Goal: Transaction & Acquisition: Book appointment/travel/reservation

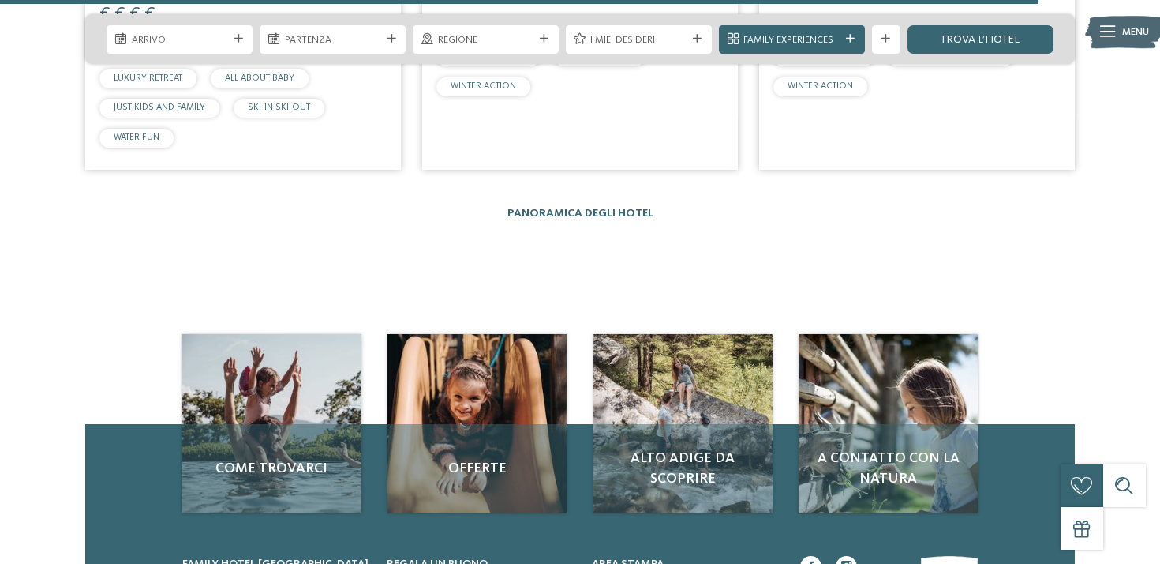
scroll to position [3476, 0]
click at [617, 208] on link "Panoramica degli hotel" at bounding box center [581, 213] width 146 height 11
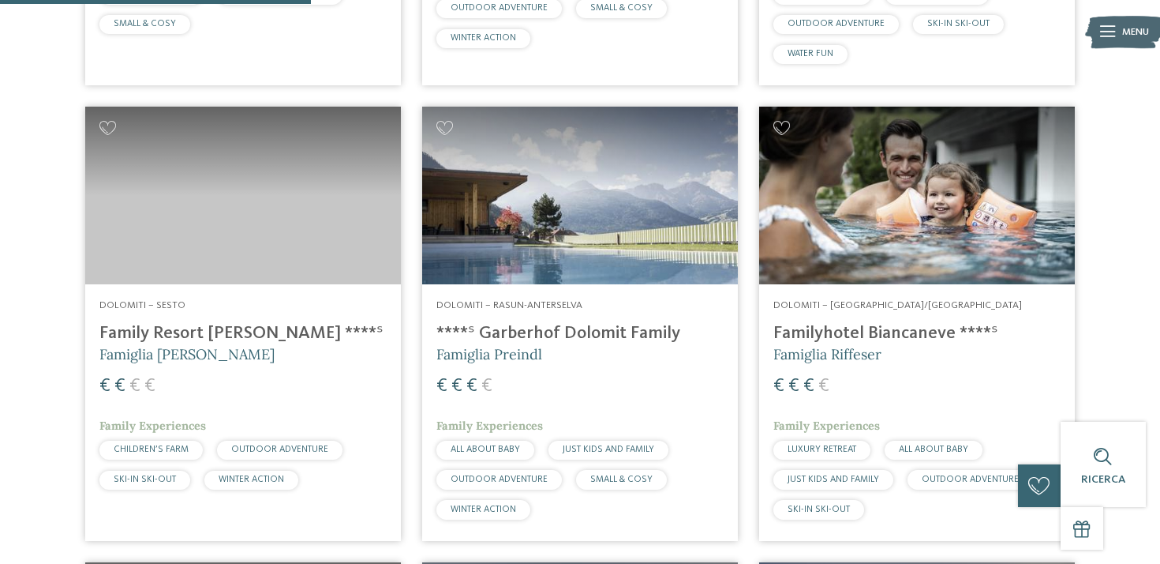
scroll to position [1300, 0]
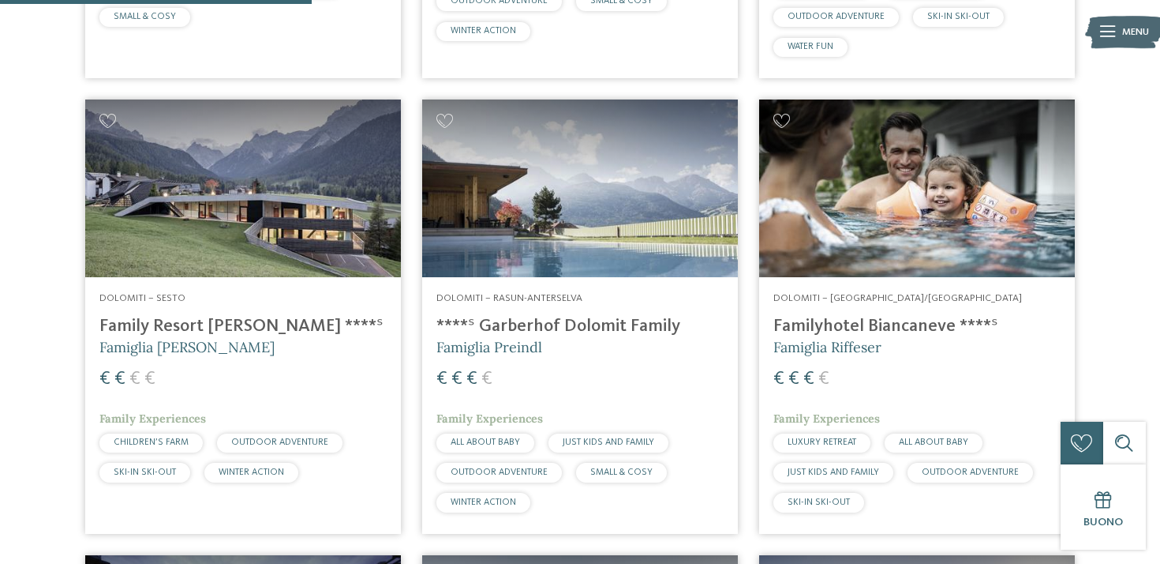
click at [565, 249] on img at bounding box center [580, 188] width 316 height 178
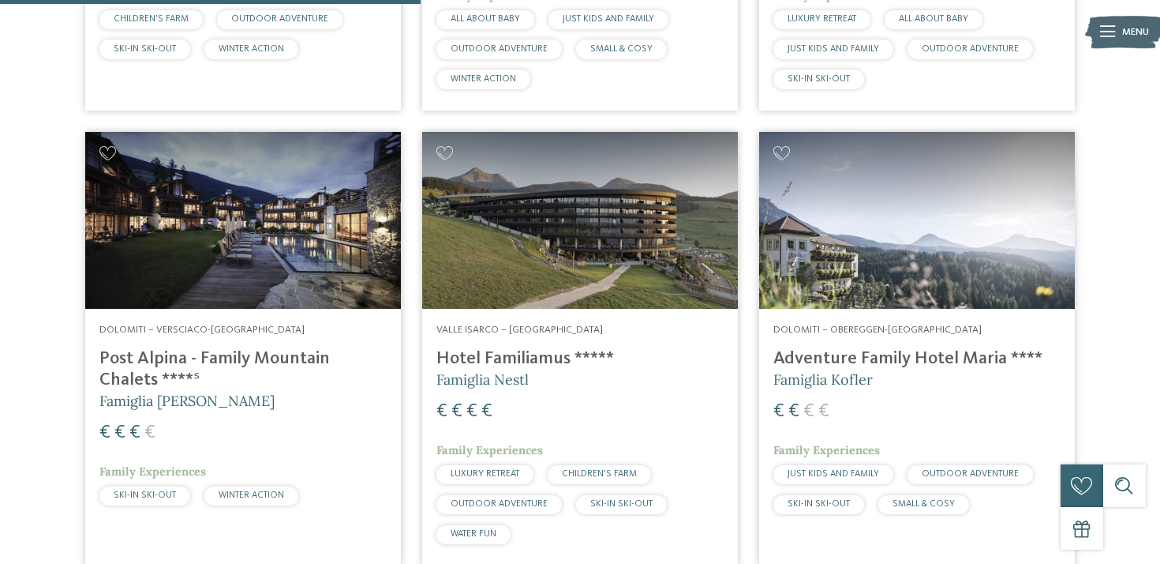
scroll to position [1756, 0]
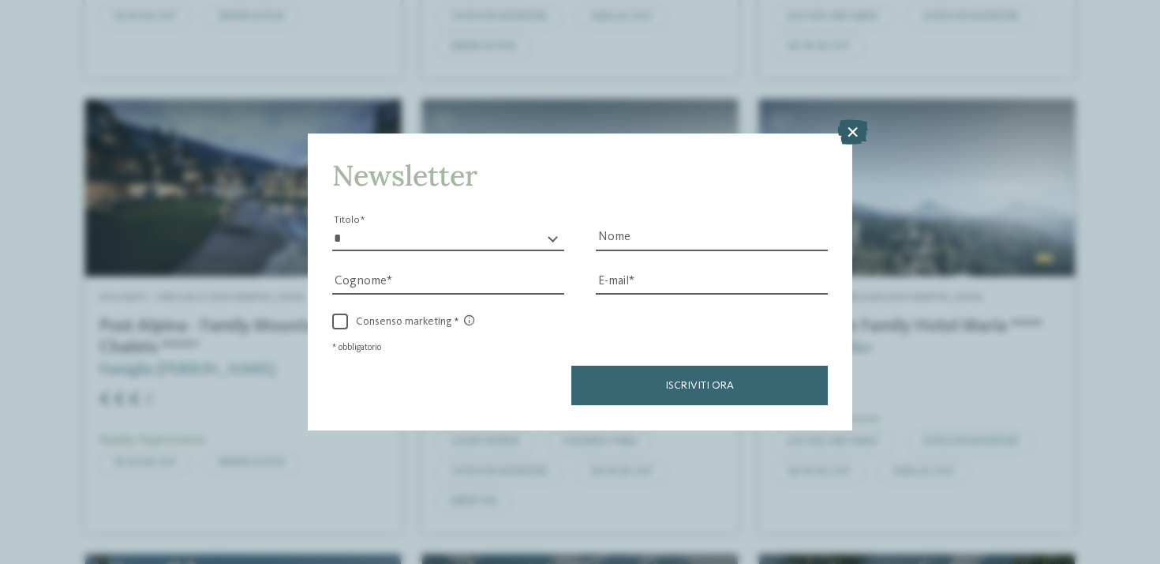
click at [853, 131] on icon at bounding box center [853, 132] width 31 height 25
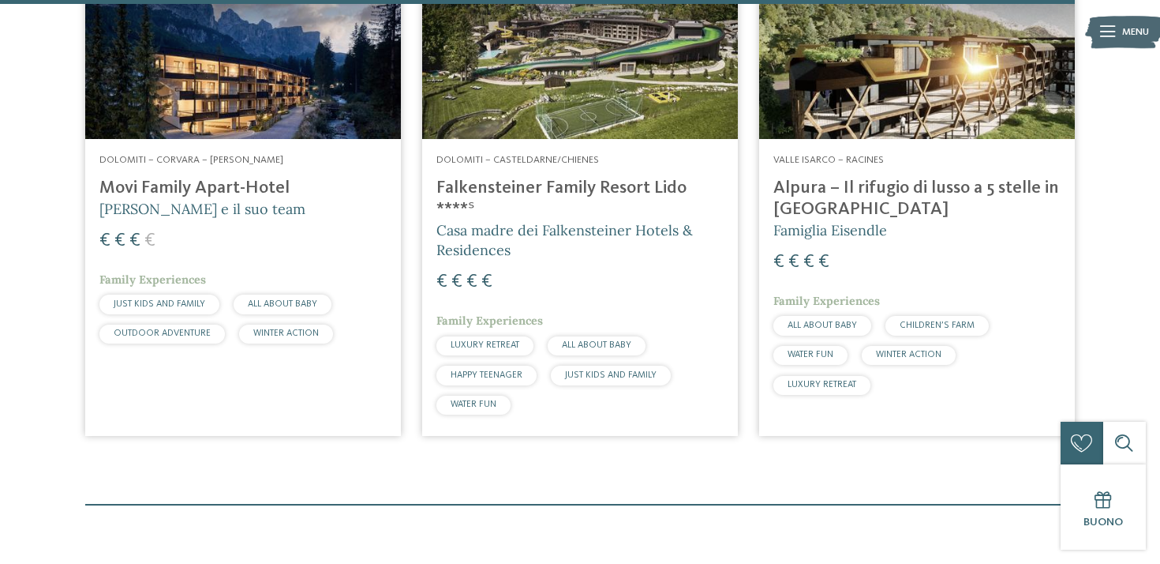
scroll to position [3898, 0]
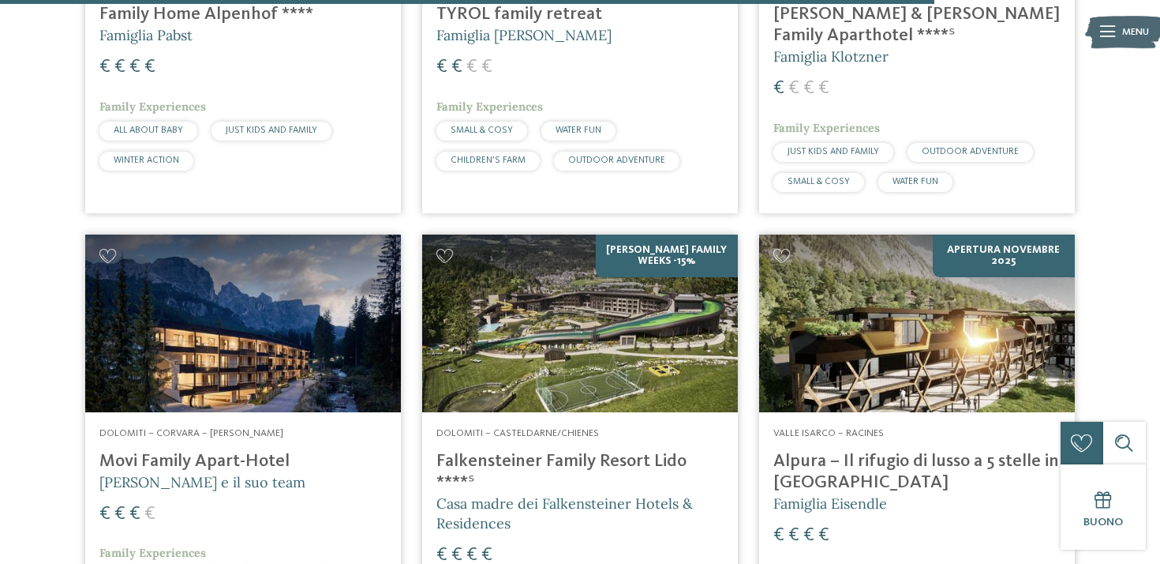
click at [910, 336] on img at bounding box center [917, 323] width 316 height 178
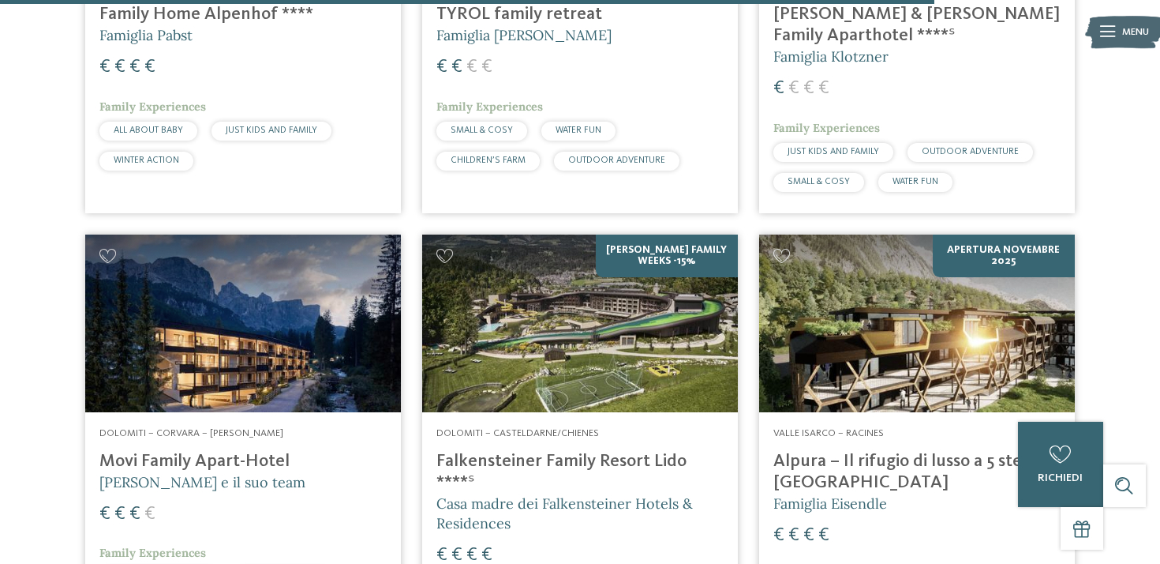
click at [878, 290] on img at bounding box center [917, 323] width 316 height 178
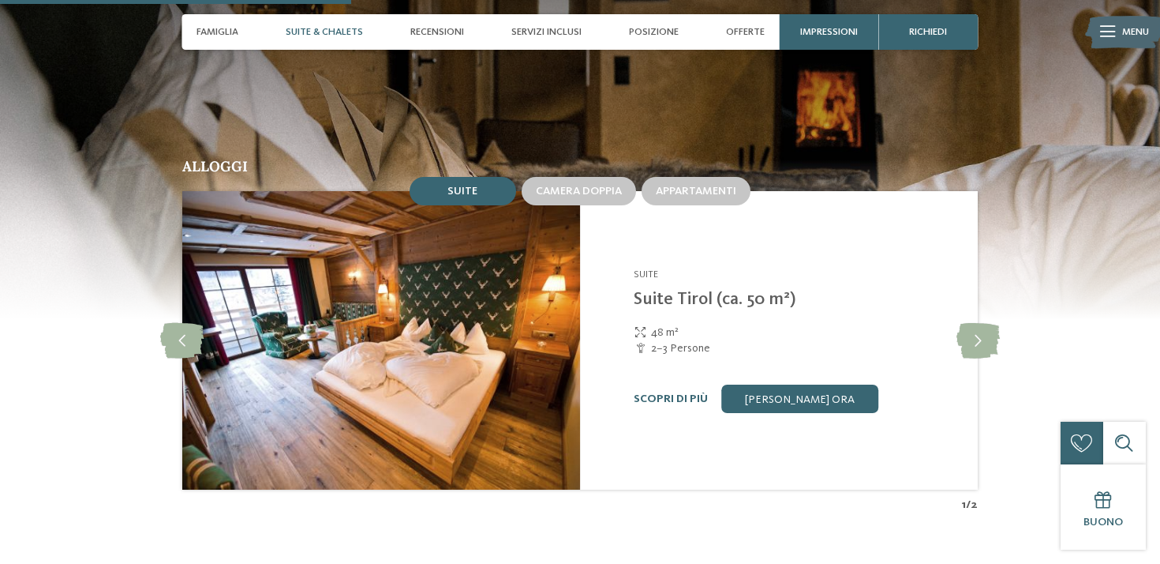
scroll to position [1373, 0]
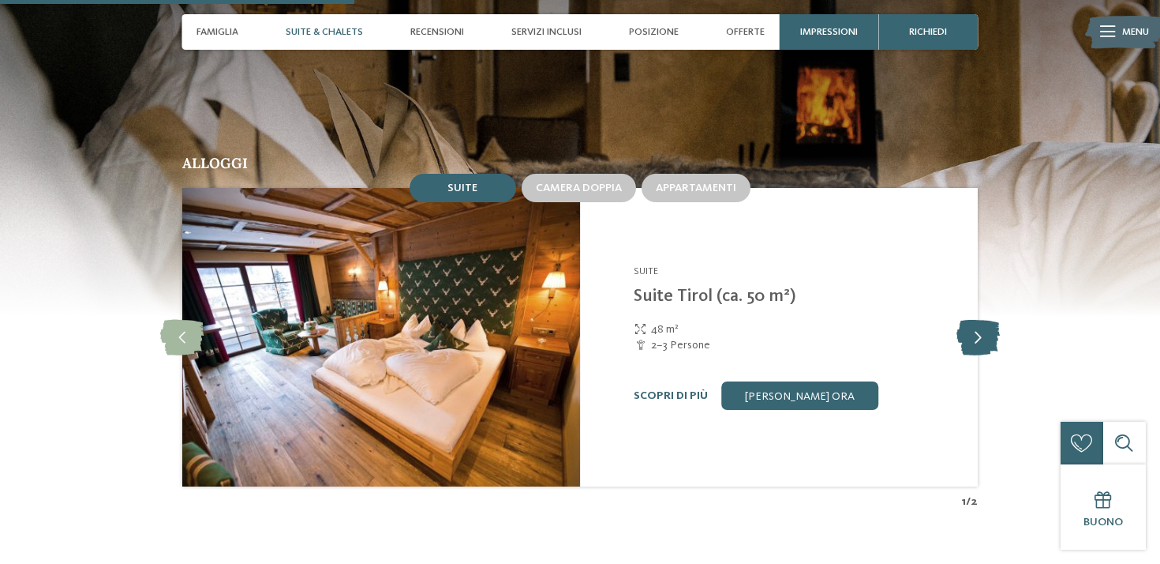
click at [982, 332] on icon at bounding box center [978, 338] width 43 height 36
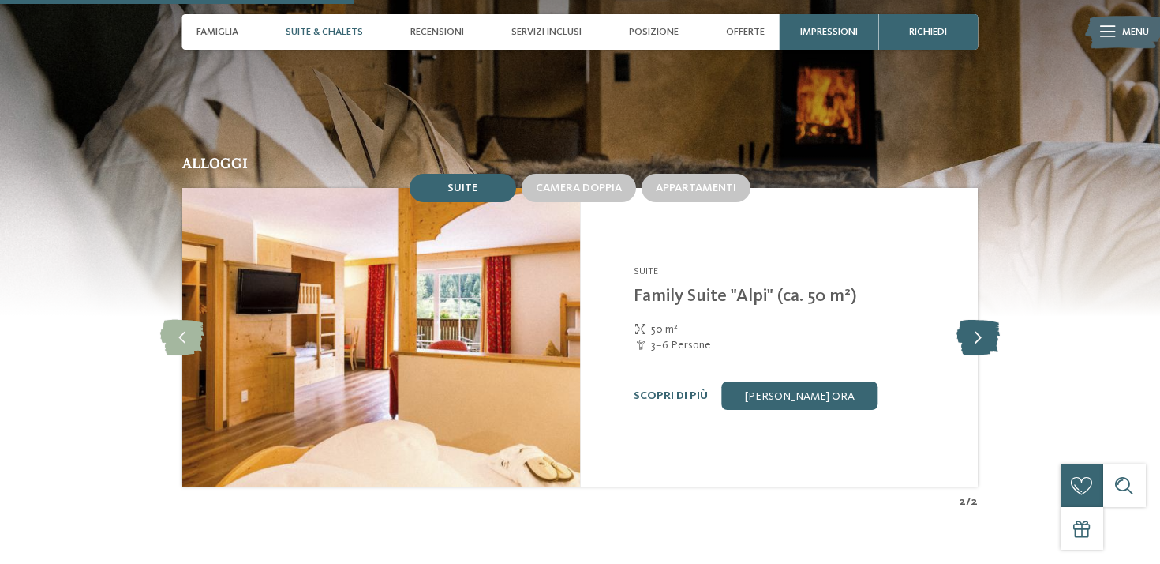
click at [982, 332] on icon at bounding box center [978, 338] width 43 height 36
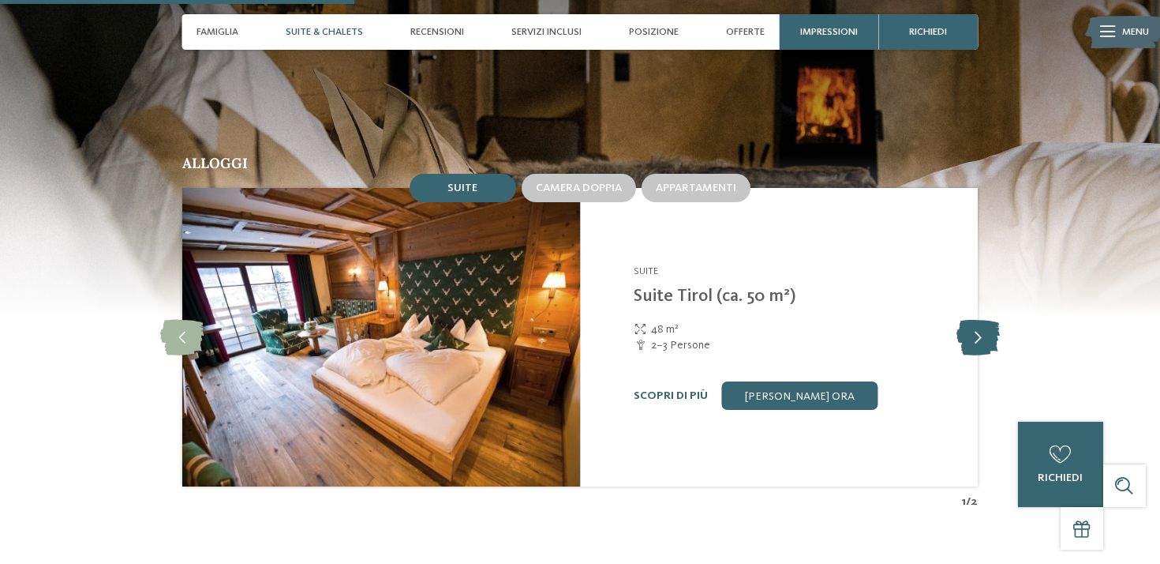
click at [982, 332] on icon at bounding box center [978, 338] width 43 height 36
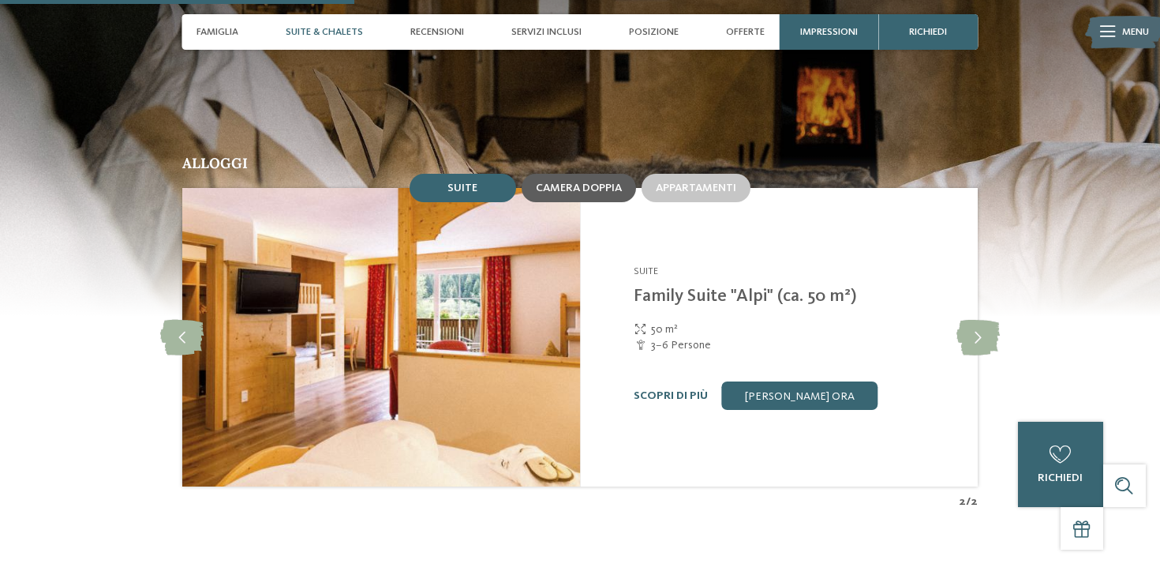
click at [569, 184] on span "Camera doppia" at bounding box center [579, 187] width 86 height 11
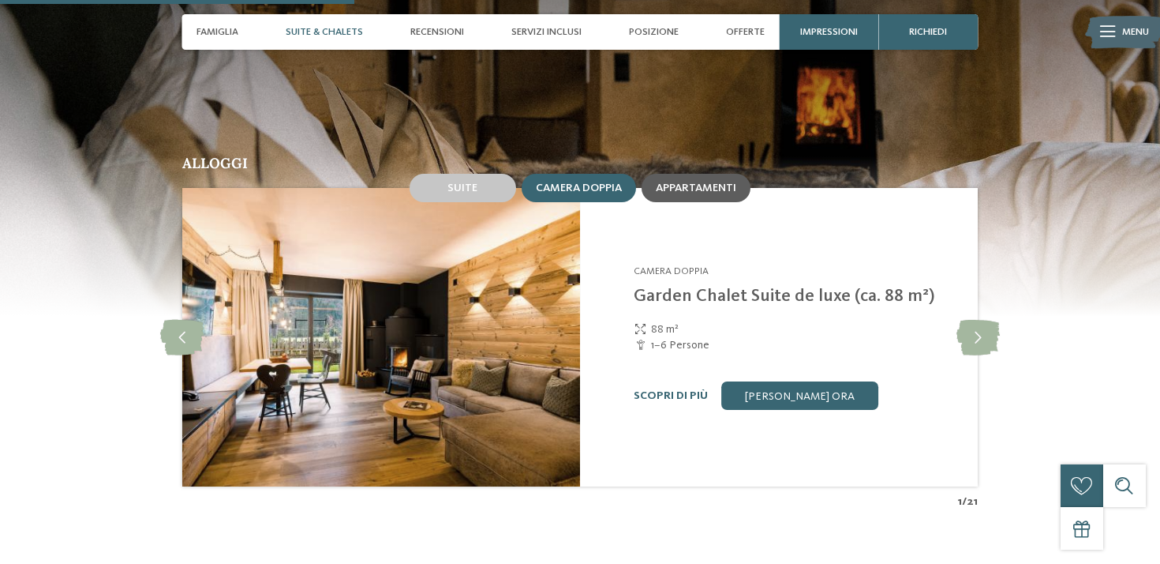
click at [739, 197] on div "Appartamenti" at bounding box center [696, 188] width 109 height 28
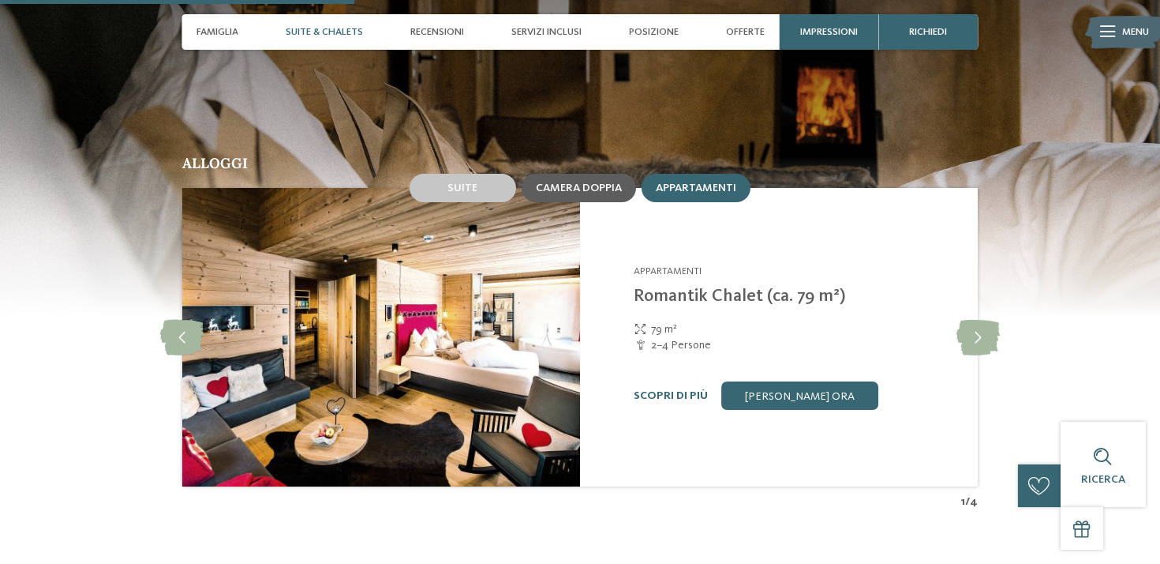
click at [590, 185] on span "Camera doppia" at bounding box center [579, 187] width 86 height 11
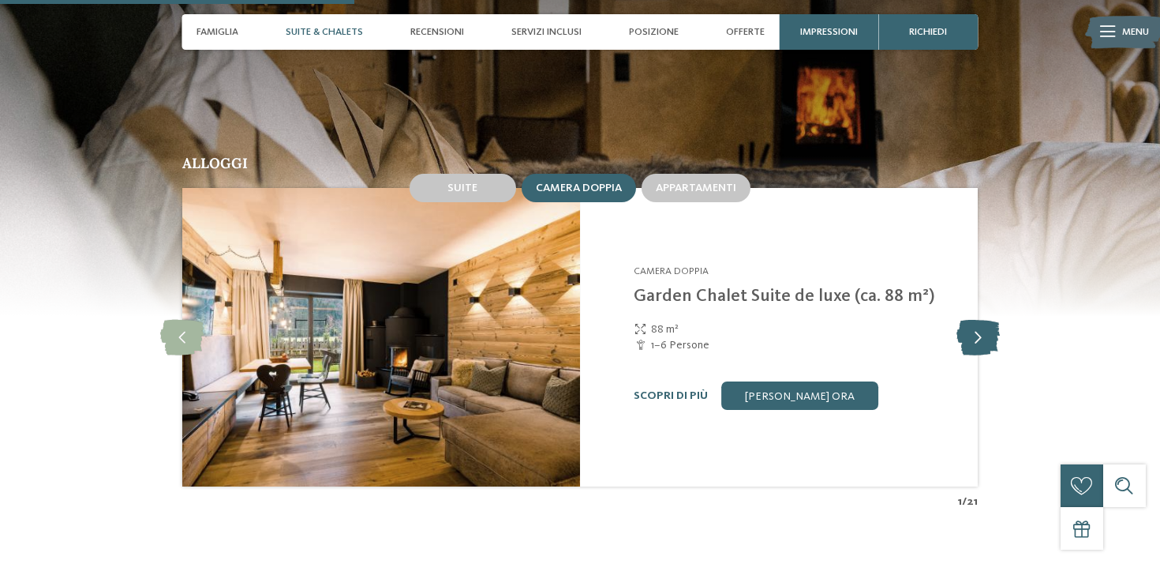
click at [991, 337] on icon at bounding box center [978, 338] width 43 height 36
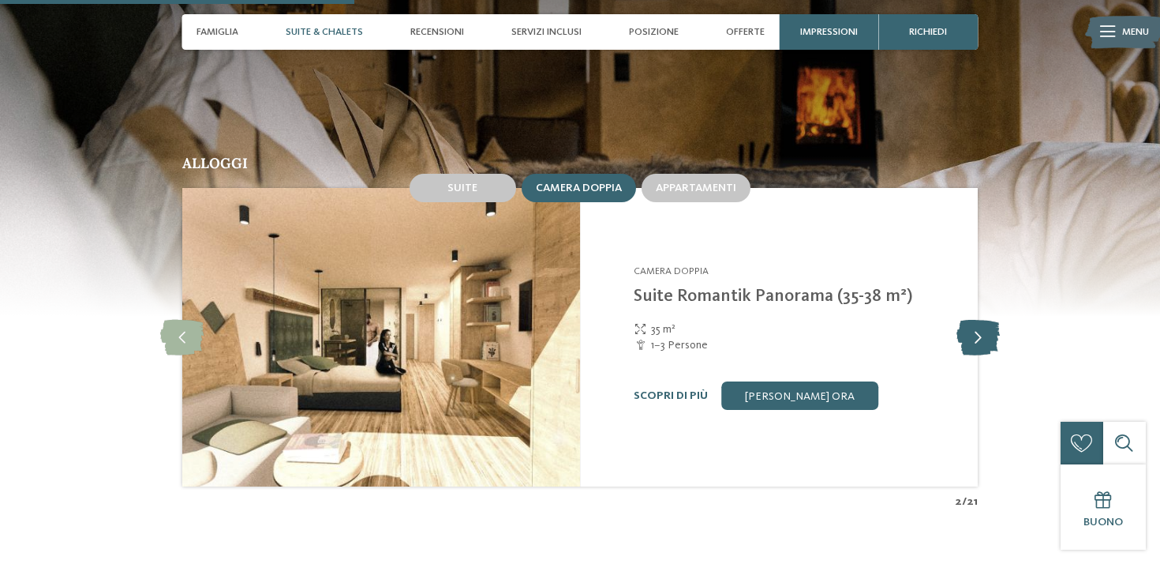
click at [991, 337] on icon at bounding box center [978, 338] width 43 height 36
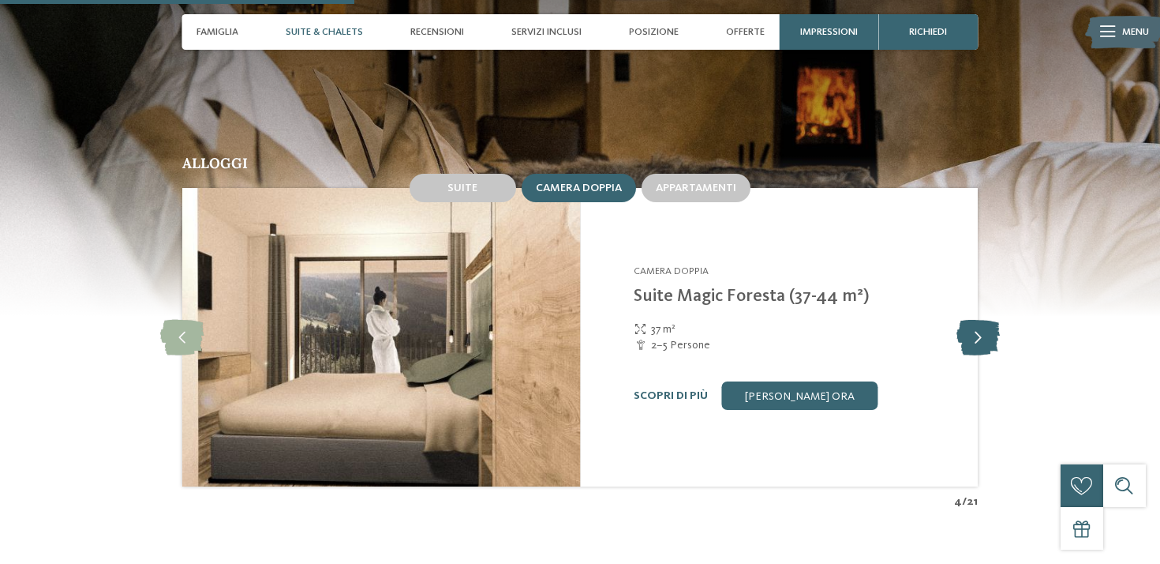
click at [991, 337] on icon at bounding box center [978, 338] width 43 height 36
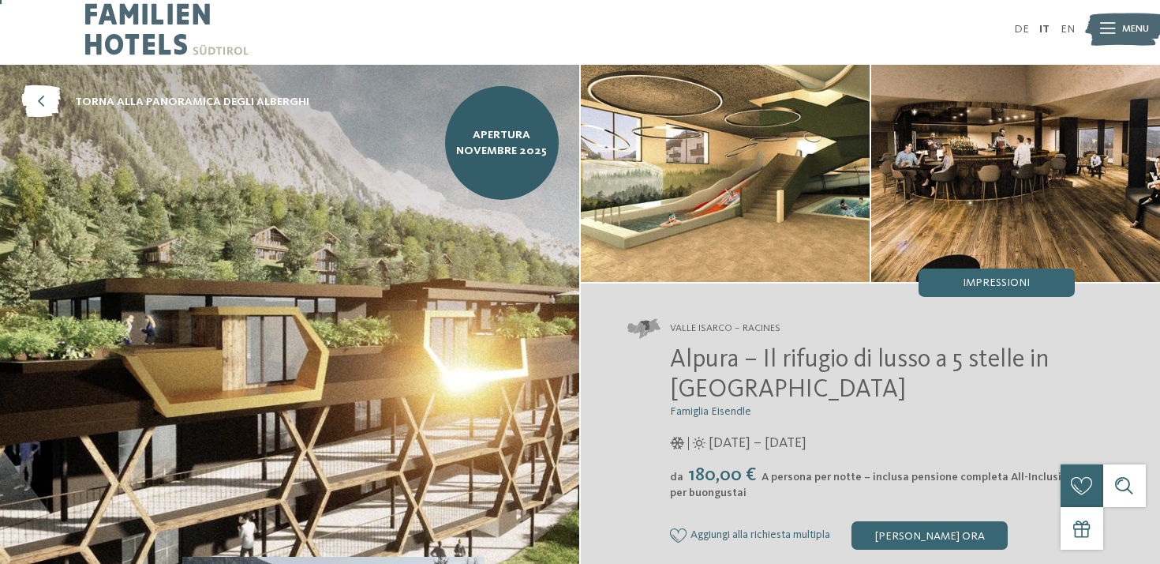
scroll to position [8, 0]
